Goal: Check status: Check status

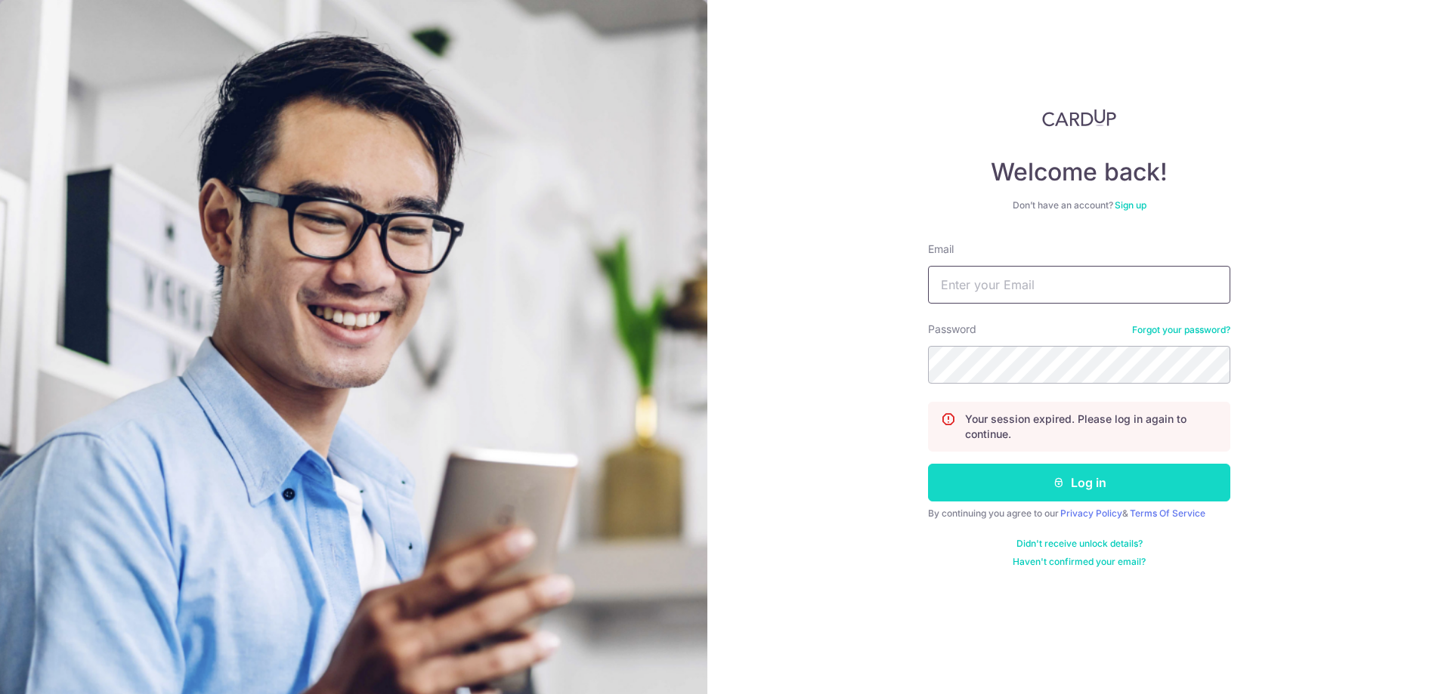
type input "[EMAIL_ADDRESS][DOMAIN_NAME]"
click at [999, 479] on button "Log in" at bounding box center [1079, 483] width 302 height 38
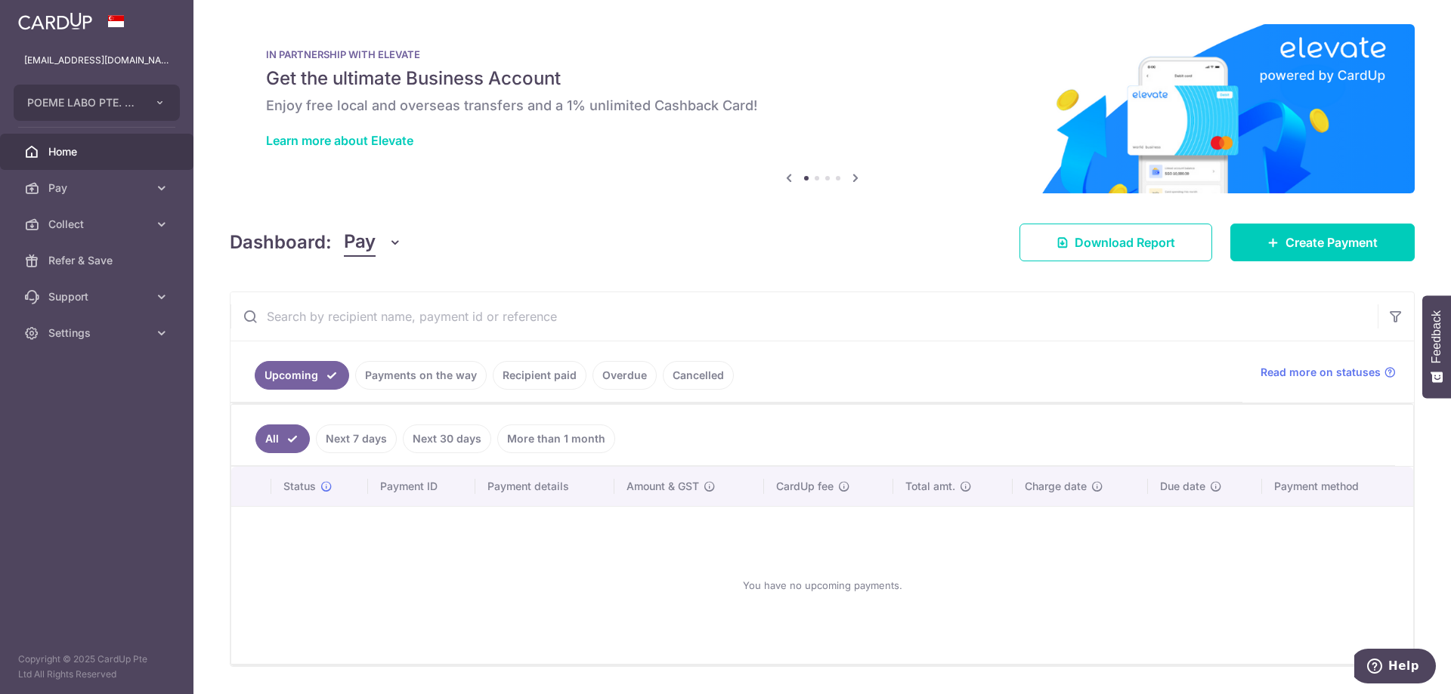
click at [401, 371] on link "Payments on the way" at bounding box center [420, 375] width 131 height 29
